Goal: Navigation & Orientation: Find specific page/section

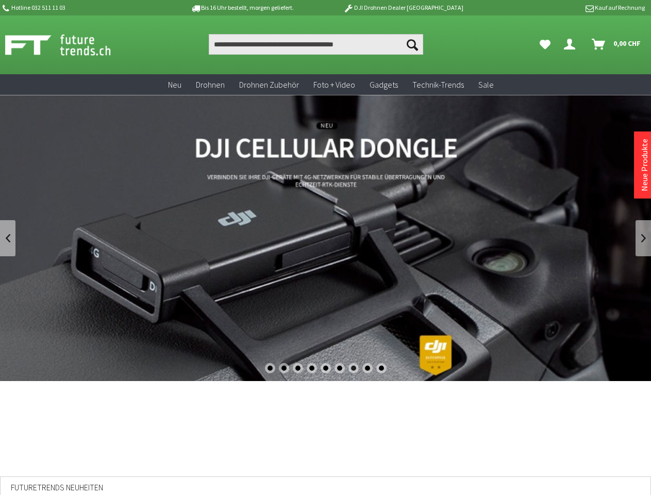
click at [270, 368] on div "1" at bounding box center [270, 368] width 10 height 10
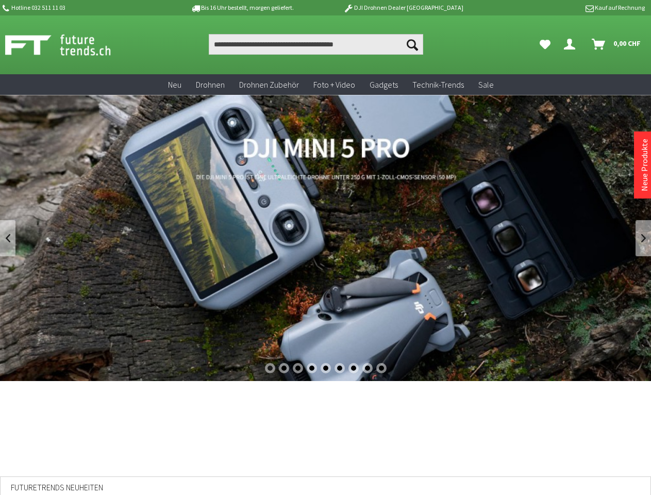
click at [284, 368] on div "2" at bounding box center [284, 368] width 10 height 10
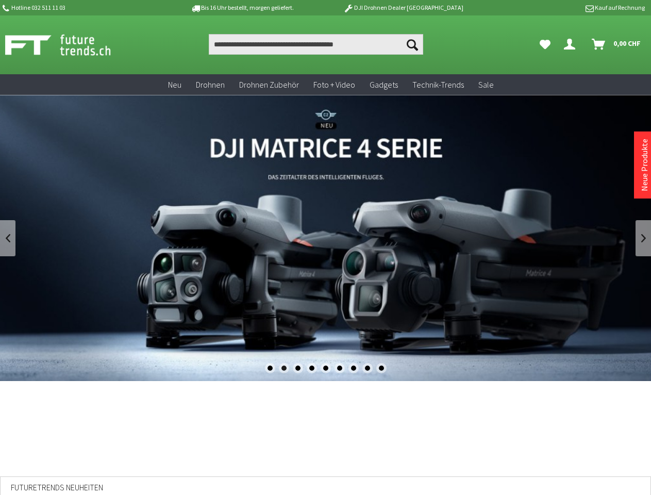
click at [298, 368] on div "3" at bounding box center [298, 368] width 10 height 10
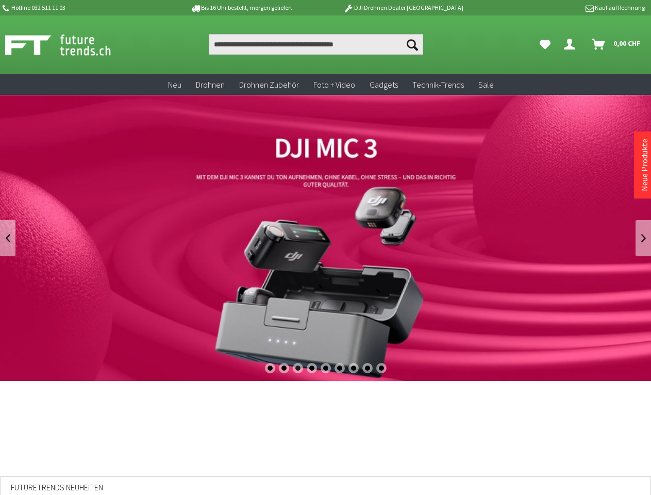
click at [312, 368] on div "4" at bounding box center [312, 368] width 10 height 10
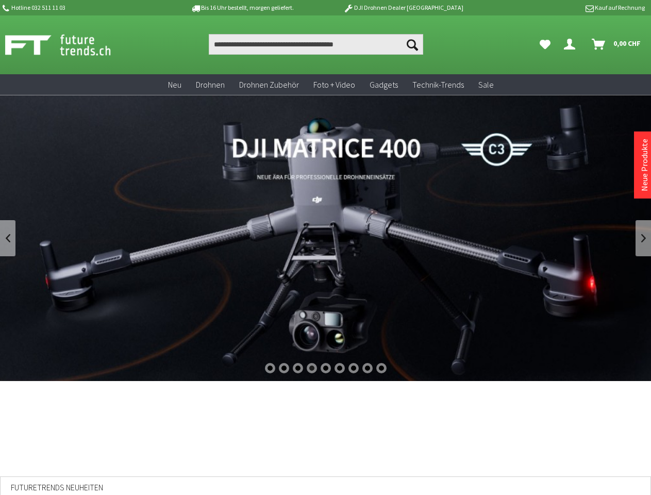
click at [326, 368] on div "5" at bounding box center [326, 368] width 10 height 10
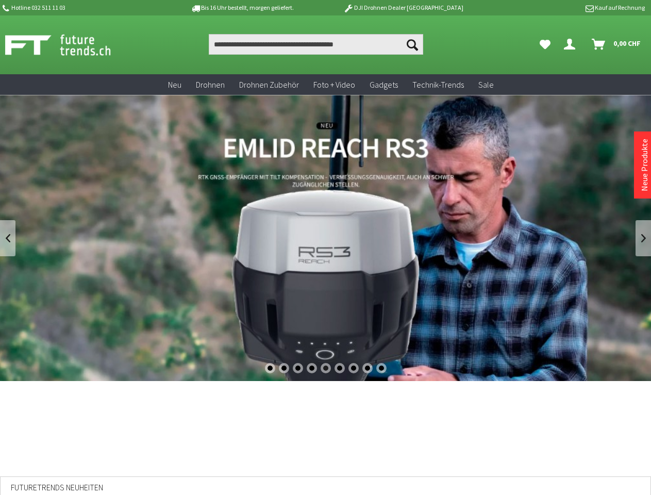
click at [340, 368] on div "6" at bounding box center [340, 368] width 10 height 10
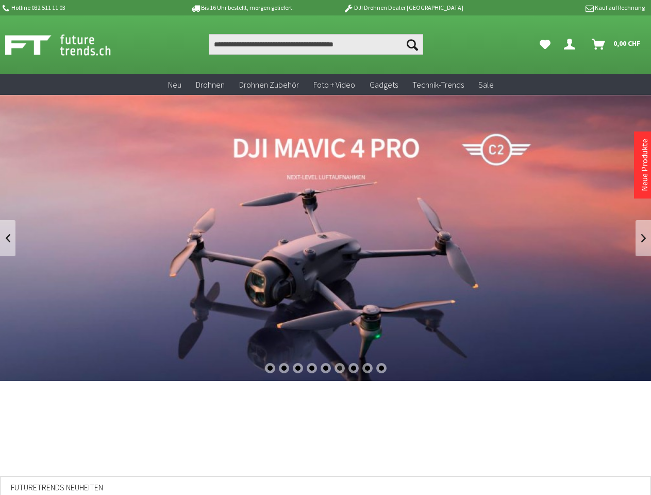
click at [354, 368] on div "7" at bounding box center [354, 368] width 10 height 10
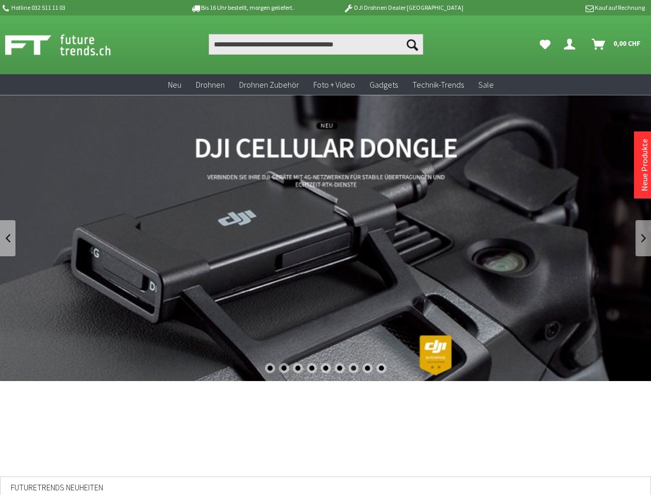
click at [368, 368] on div "8" at bounding box center [368, 368] width 10 height 10
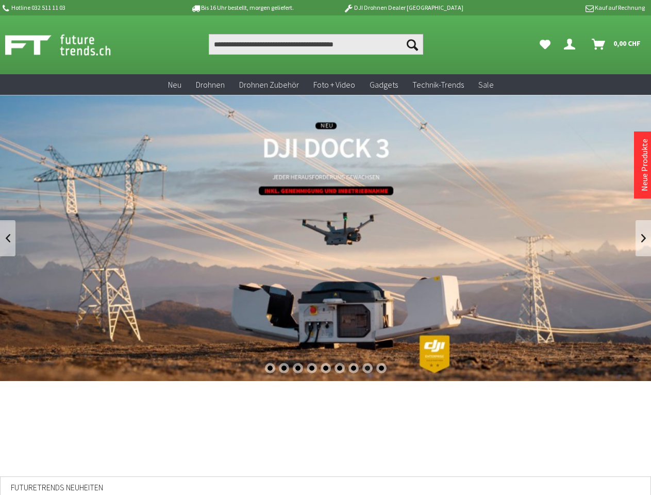
click at [382, 368] on div "9" at bounding box center [381, 368] width 10 height 10
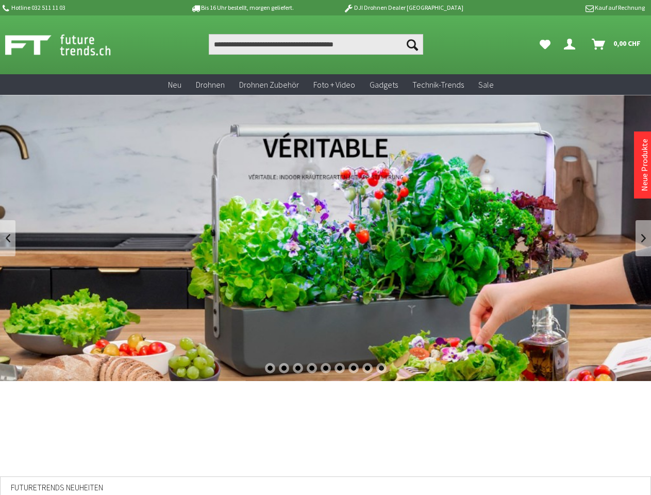
click at [8, 238] on link at bounding box center [7, 238] width 15 height 36
